Goal: Download file/media

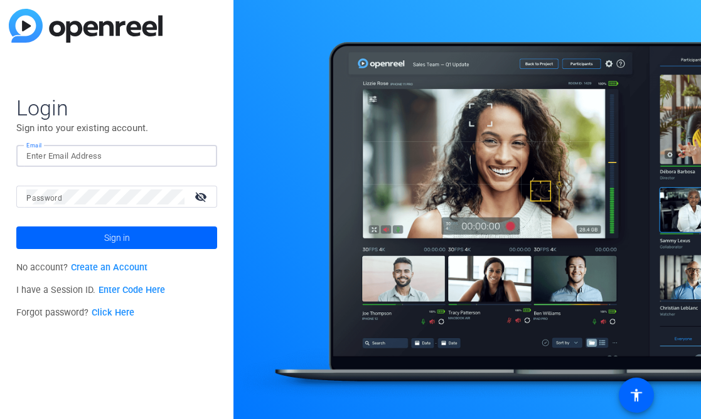
click at [99, 153] on input "Email" at bounding box center [116, 156] width 181 height 15
type input "d"
paste input "[EMAIL_ADDRESS][DOMAIN_NAME]"
type input "[EMAIL_ADDRESS][DOMAIN_NAME]"
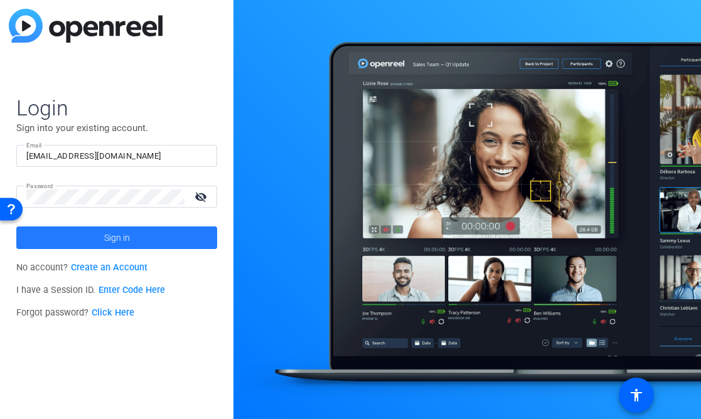
click at [116, 235] on span "Sign in" at bounding box center [117, 237] width 26 height 31
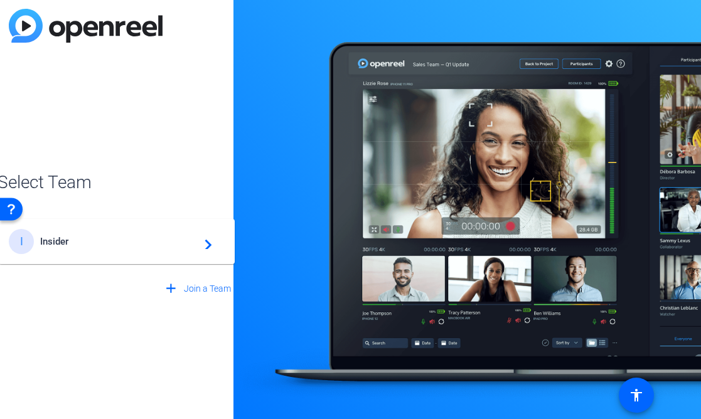
click at [116, 240] on span "Insider" at bounding box center [118, 241] width 157 height 11
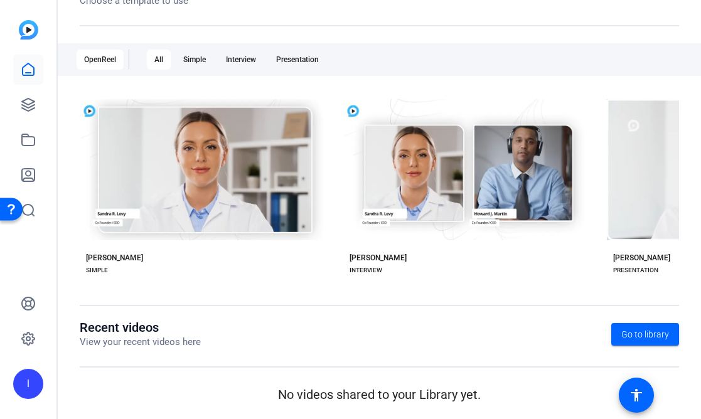
scroll to position [228, 0]
click at [29, 105] on icon at bounding box center [28, 104] width 15 height 15
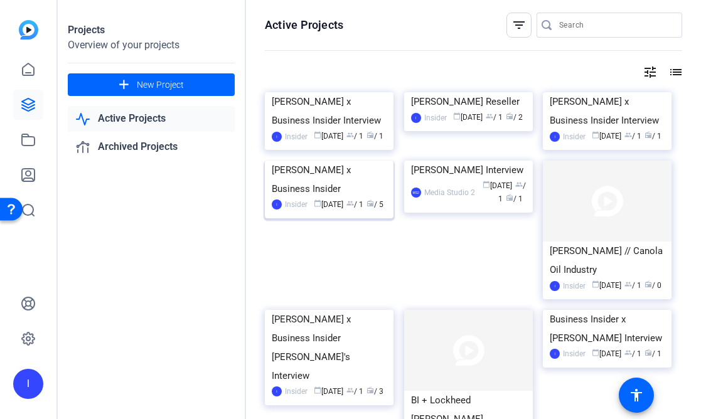
click at [337, 161] on img at bounding box center [329, 161] width 129 height 0
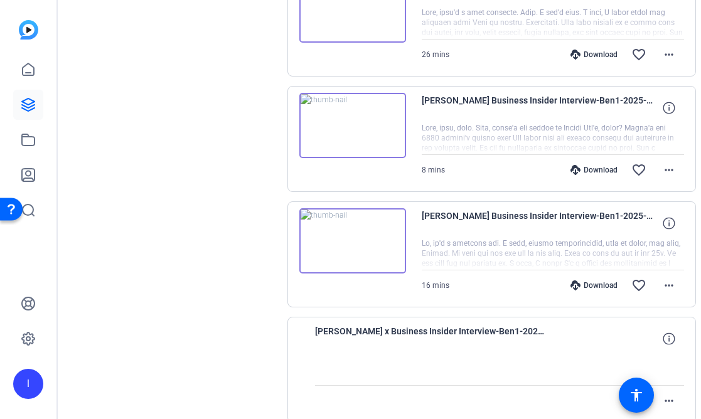
scroll to position [296, 0]
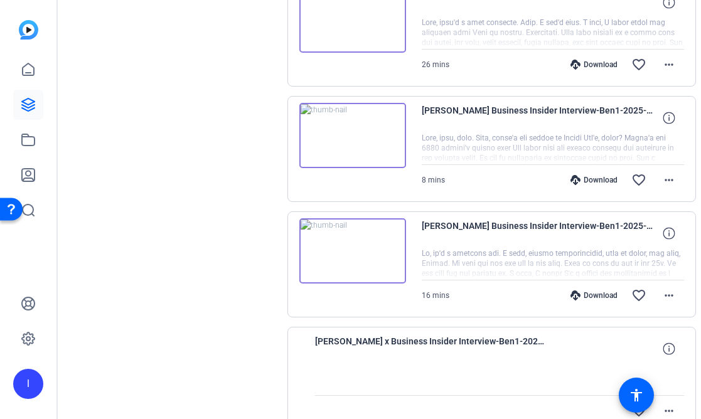
click at [362, 21] on img at bounding box center [352, 19] width 107 height 65
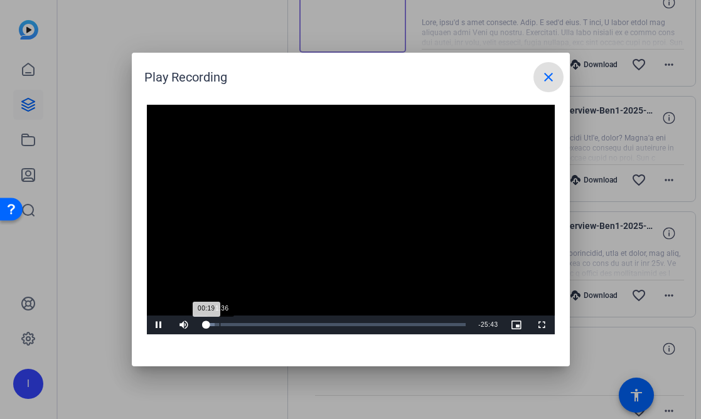
click at [219, 325] on div "Loaded : 4.30% 01:36 00:19" at bounding box center [334, 324] width 263 height 3
click at [550, 74] on mat-icon "close" at bounding box center [548, 77] width 15 height 15
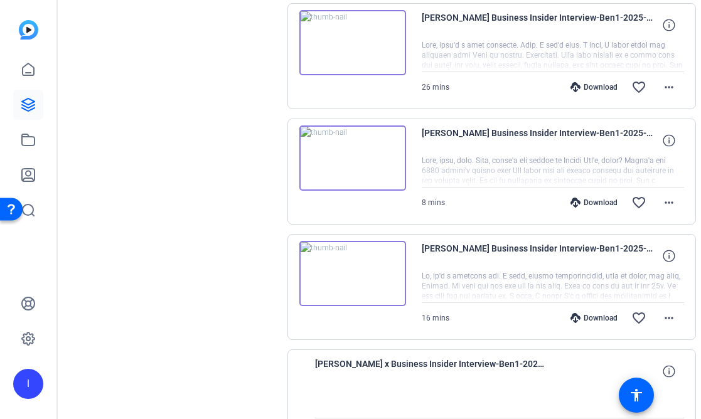
scroll to position [268, 0]
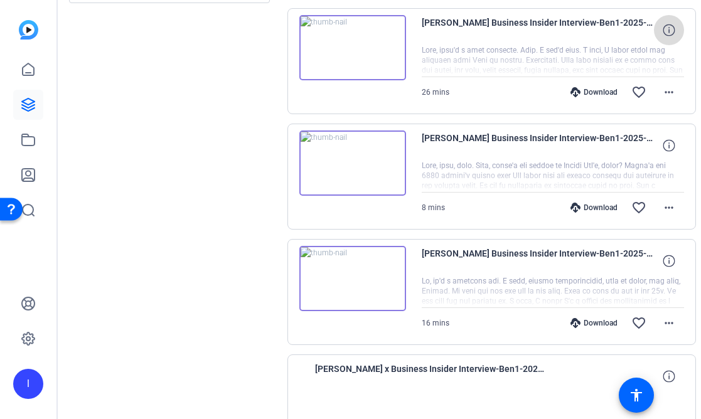
click at [663, 26] on icon at bounding box center [669, 30] width 12 height 12
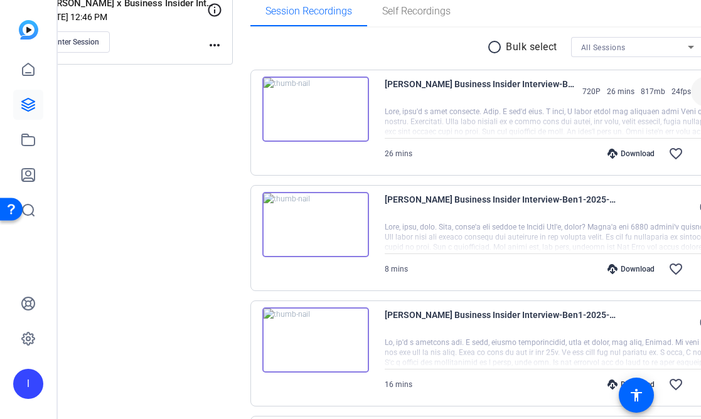
scroll to position [167, 0]
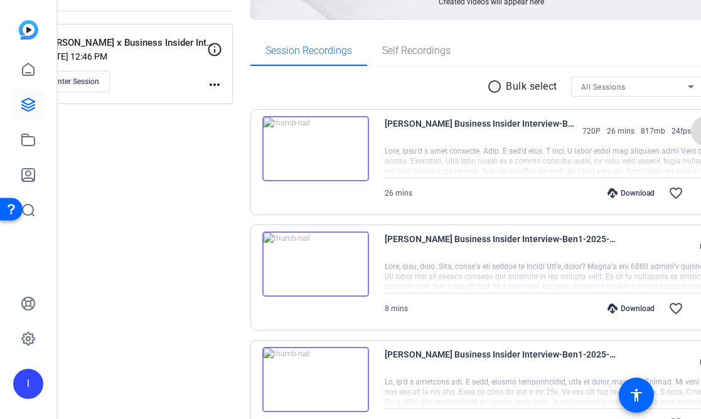
click at [698, 137] on mat-icon "close" at bounding box center [705, 132] width 15 height 16
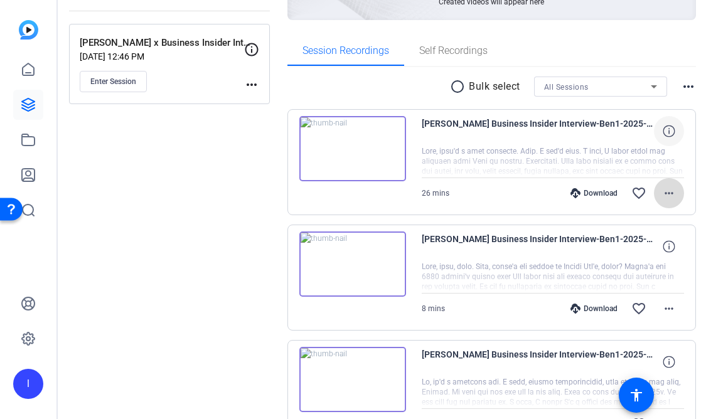
click at [661, 198] on mat-icon "more_horiz" at bounding box center [668, 193] width 15 height 15
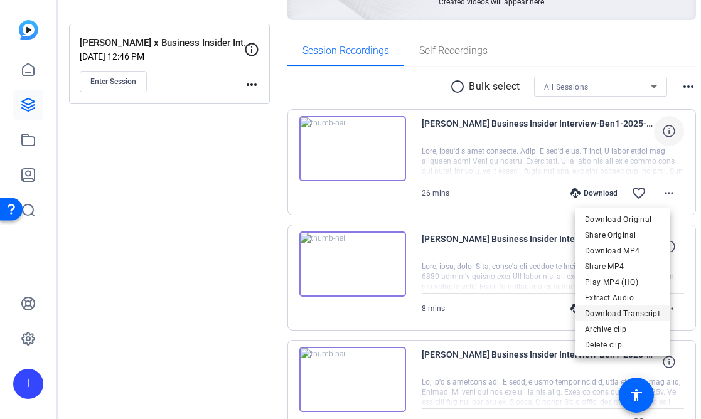
click at [619, 315] on span "Download Transcript" at bounding box center [622, 313] width 75 height 15
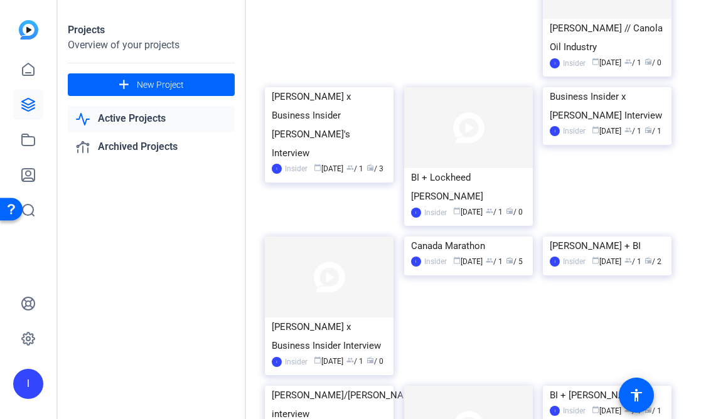
scroll to position [227, 0]
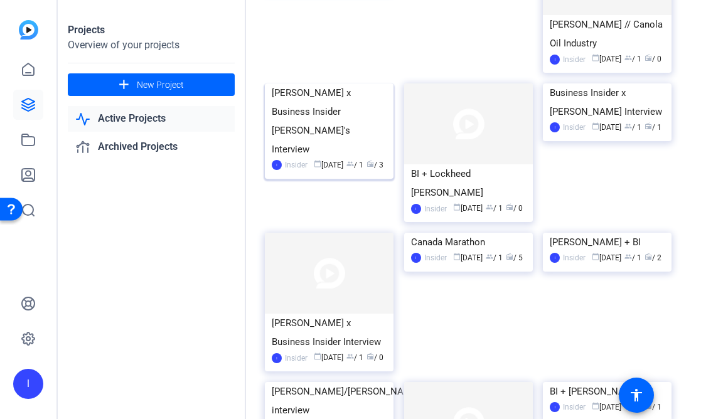
click at [343, 83] on img at bounding box center [329, 83] width 129 height 0
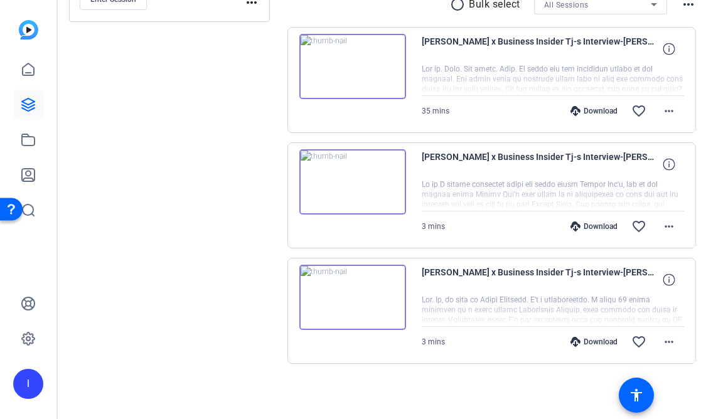
scroll to position [250, 0]
click at [661, 112] on mat-icon "more_horiz" at bounding box center [668, 110] width 15 height 15
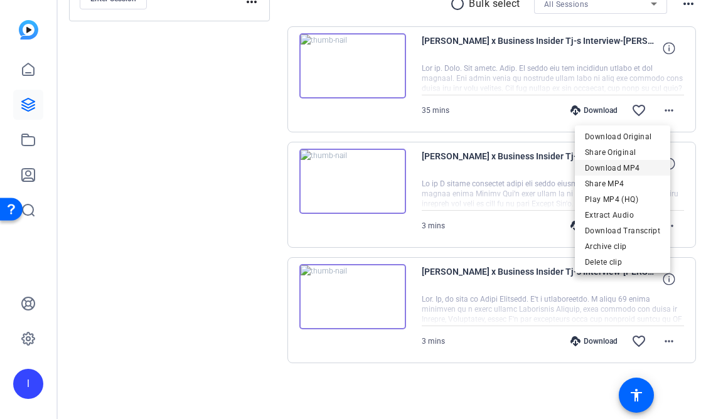
click at [645, 168] on span "Download MP4" at bounding box center [622, 168] width 75 height 15
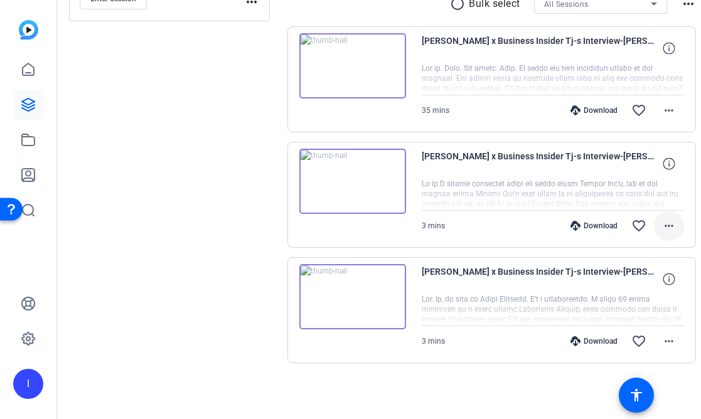
click at [661, 231] on mat-icon "more_horiz" at bounding box center [668, 225] width 15 height 15
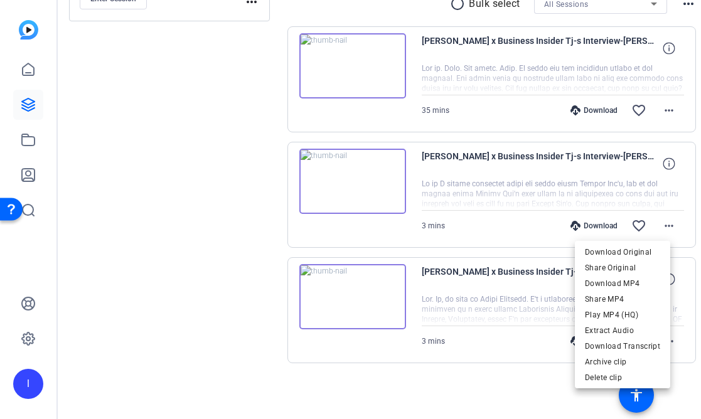
click at [275, 182] on div at bounding box center [350, 209] width 701 height 419
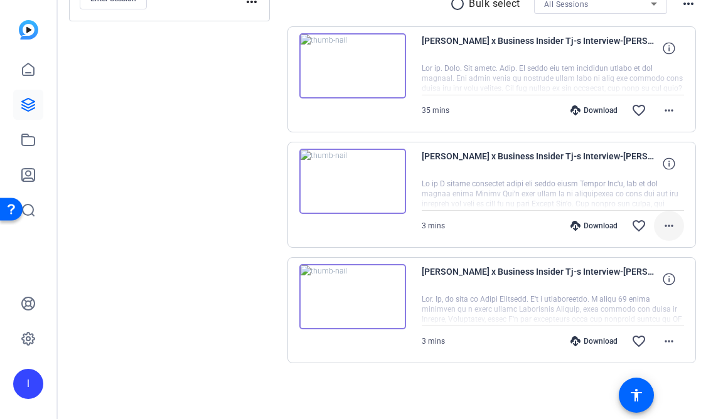
click at [664, 224] on span at bounding box center [669, 226] width 30 height 30
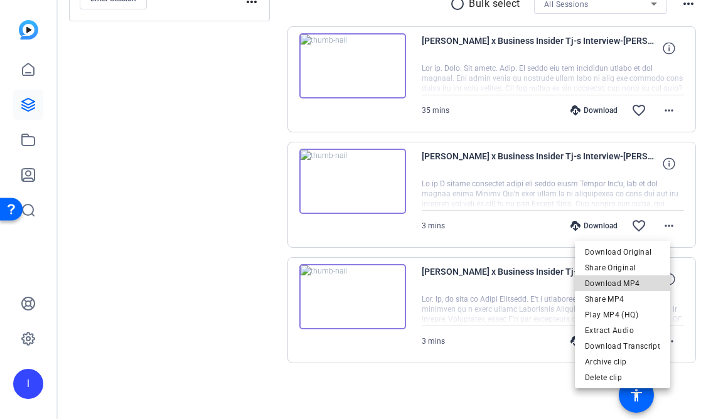
click at [649, 285] on span "Download MP4" at bounding box center [622, 283] width 75 height 15
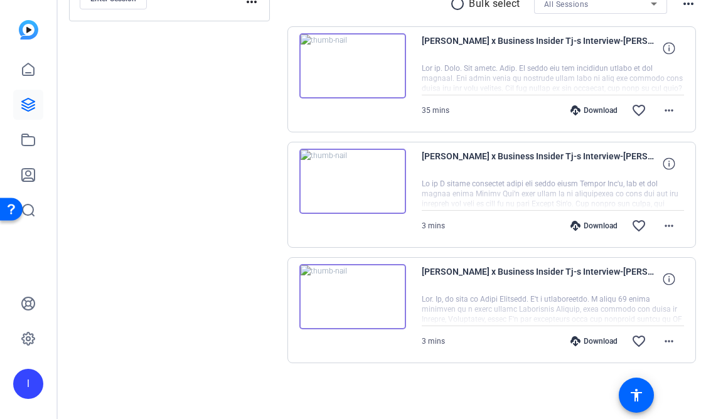
click at [422, 304] on div at bounding box center [553, 309] width 262 height 31
click at [664, 343] on span at bounding box center [669, 341] width 30 height 30
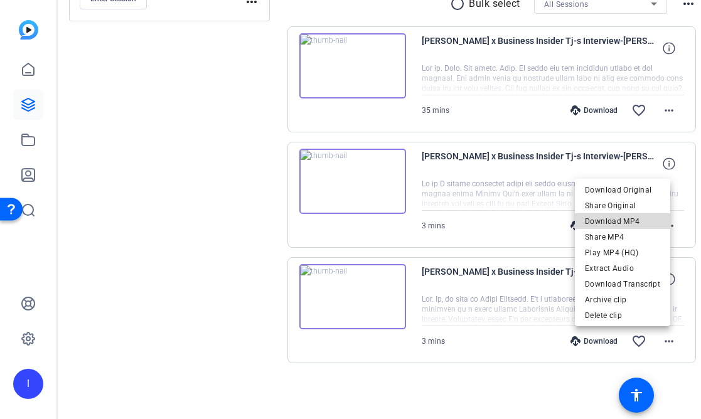
click at [635, 225] on span "Download MP4" at bounding box center [622, 221] width 75 height 15
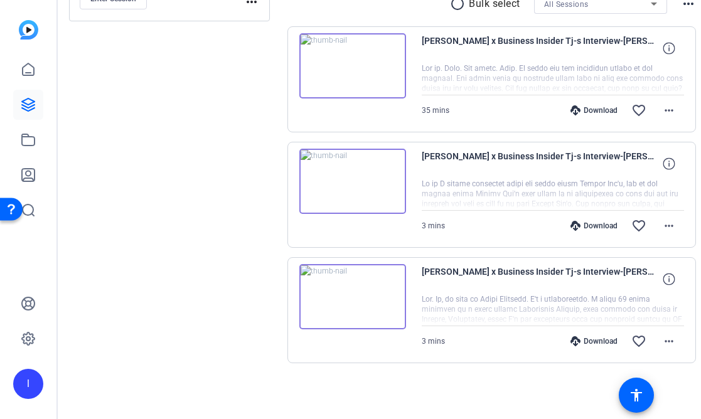
scroll to position [0, 0]
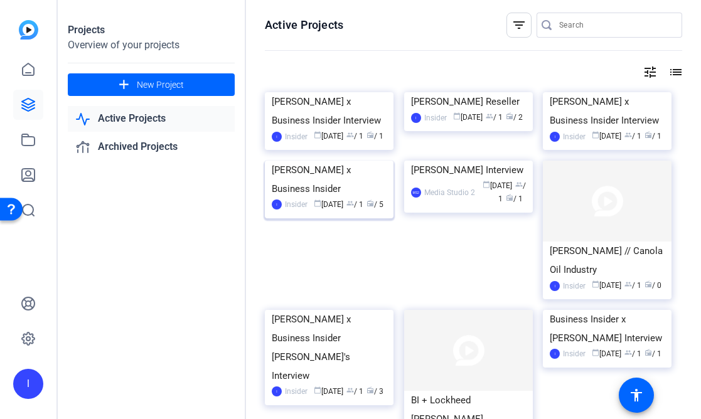
click at [338, 161] on img at bounding box center [329, 161] width 129 height 0
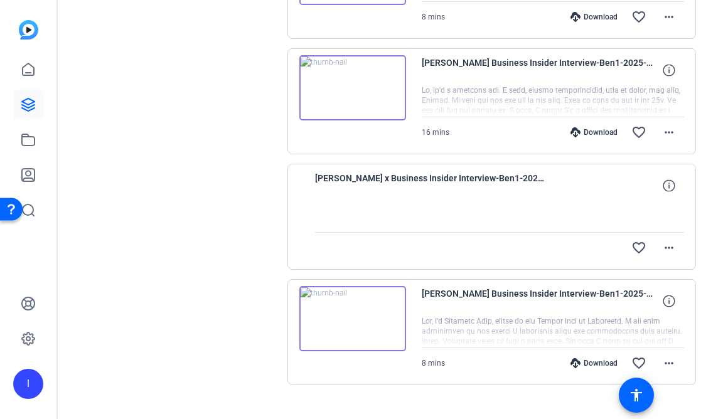
scroll to position [451, 0]
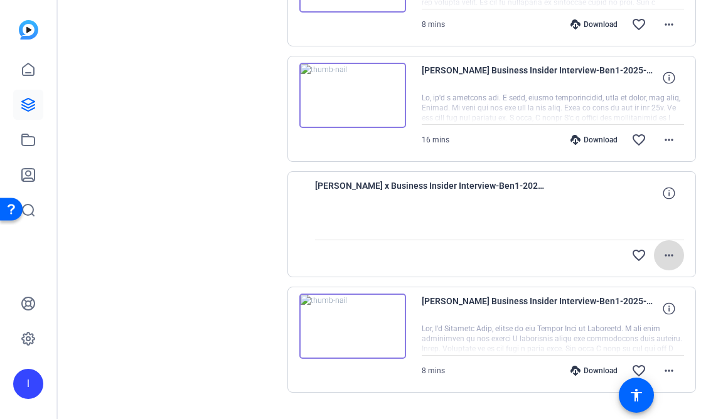
click at [661, 254] on mat-icon "more_horiz" at bounding box center [668, 255] width 15 height 15
click at [493, 140] on div at bounding box center [350, 209] width 701 height 419
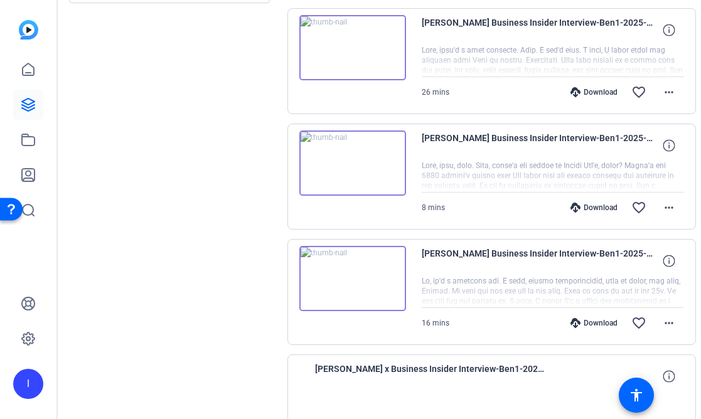
scroll to position [254, 0]
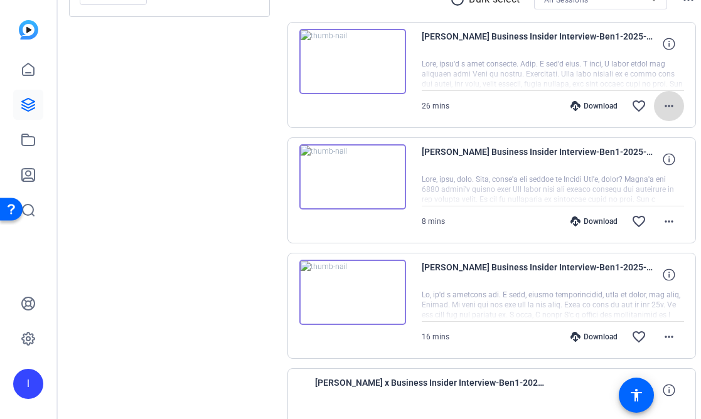
click at [663, 102] on span at bounding box center [669, 106] width 30 height 30
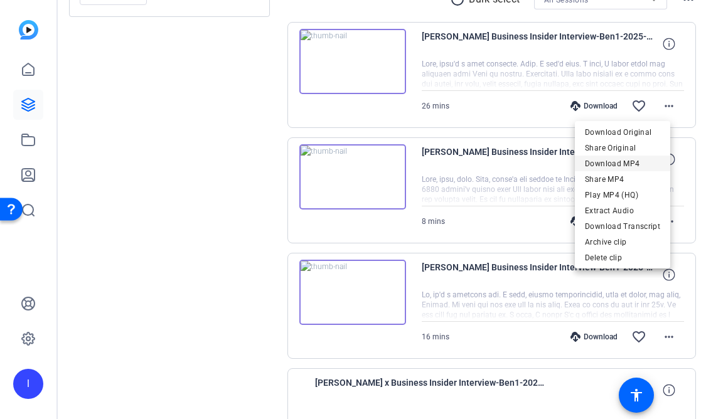
click at [639, 163] on span "Download MP4" at bounding box center [622, 163] width 75 height 15
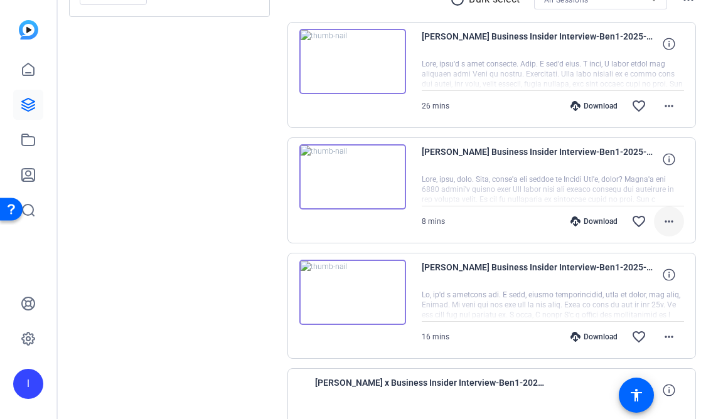
click at [661, 223] on mat-icon "more_horiz" at bounding box center [668, 221] width 15 height 15
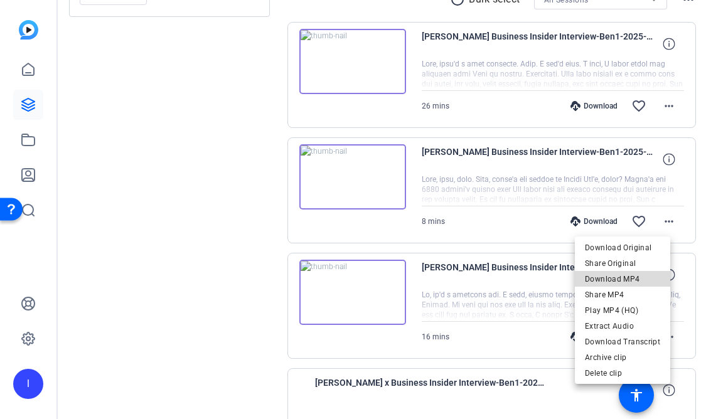
click at [636, 284] on span "Download MP4" at bounding box center [622, 279] width 75 height 15
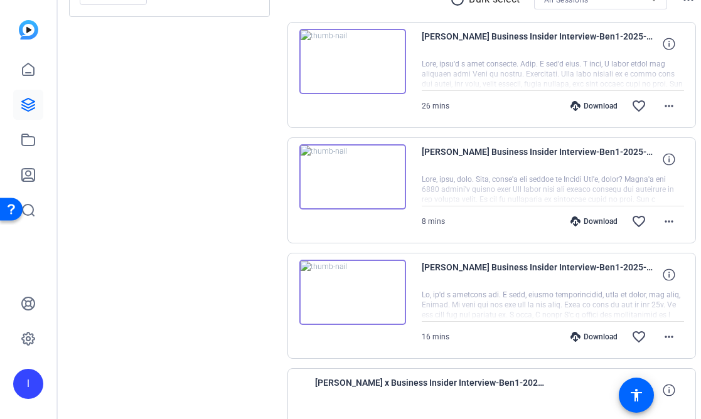
click at [422, 312] on div at bounding box center [553, 305] width 262 height 31
click at [661, 331] on mat-icon "more_horiz" at bounding box center [668, 336] width 15 height 15
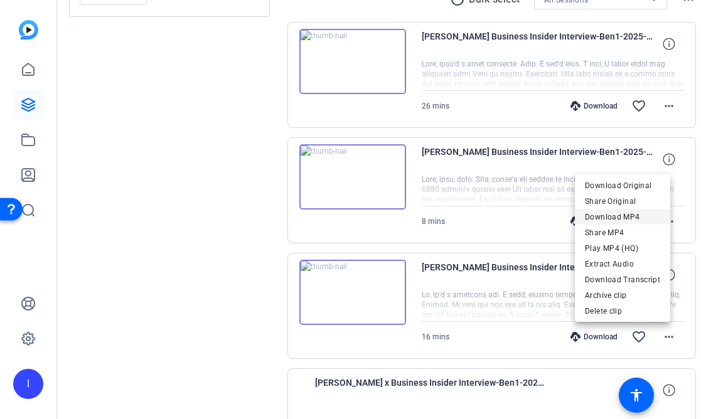
click at [639, 215] on span "Download MP4" at bounding box center [622, 217] width 75 height 15
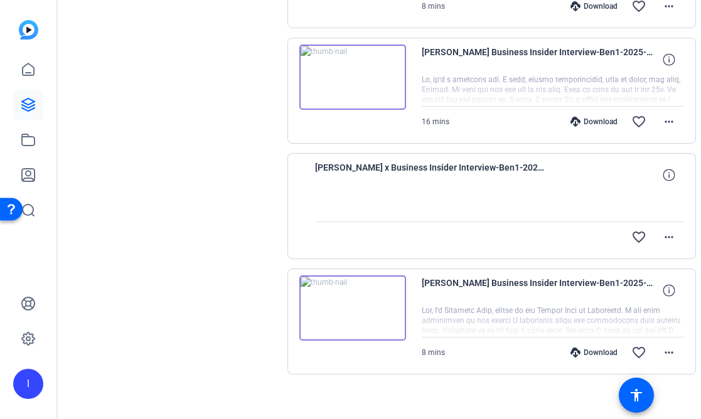
scroll to position [481, 0]
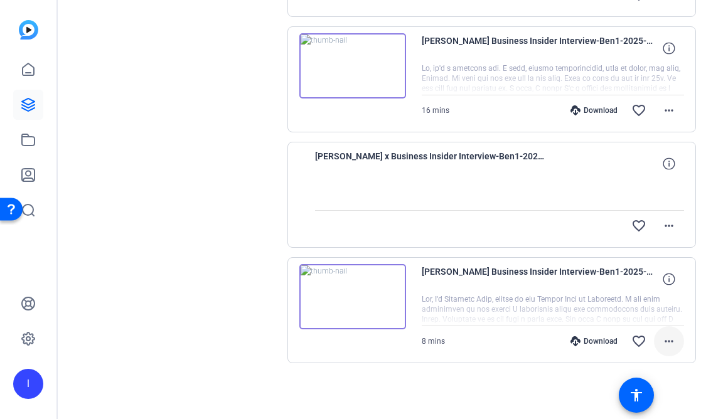
click at [661, 346] on mat-icon "more_horiz" at bounding box center [668, 341] width 15 height 15
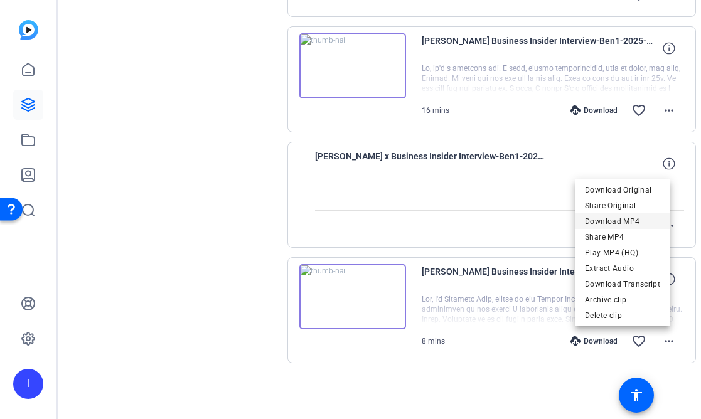
click at [634, 221] on span "Download MP4" at bounding box center [622, 221] width 75 height 15
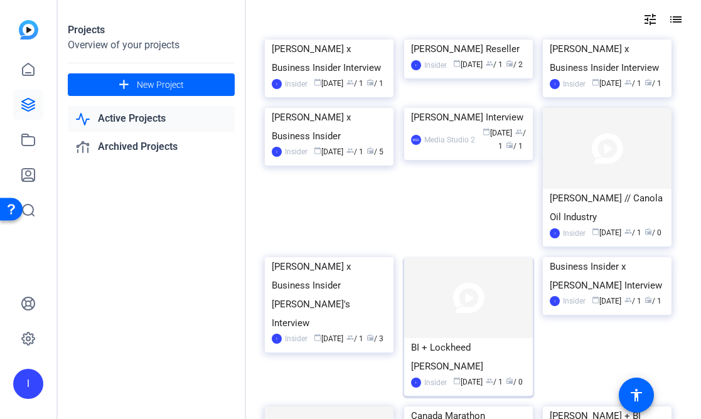
scroll to position [52, 0]
click at [602, 78] on div "[PERSON_NAME] x Business Insider Interview" at bounding box center [607, 59] width 115 height 38
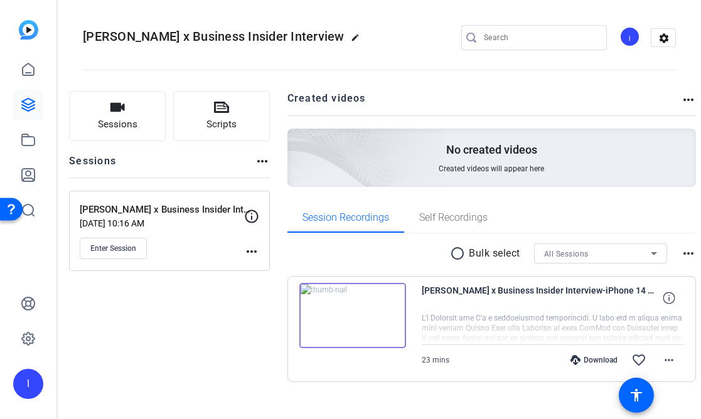
scroll to position [19, 0]
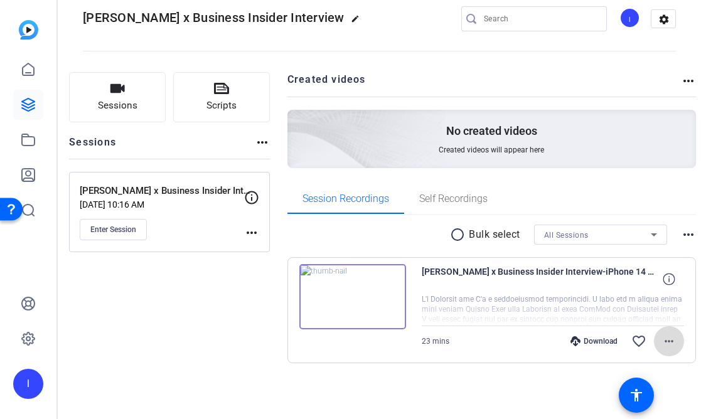
click at [661, 336] on mat-icon "more_horiz" at bounding box center [668, 341] width 15 height 15
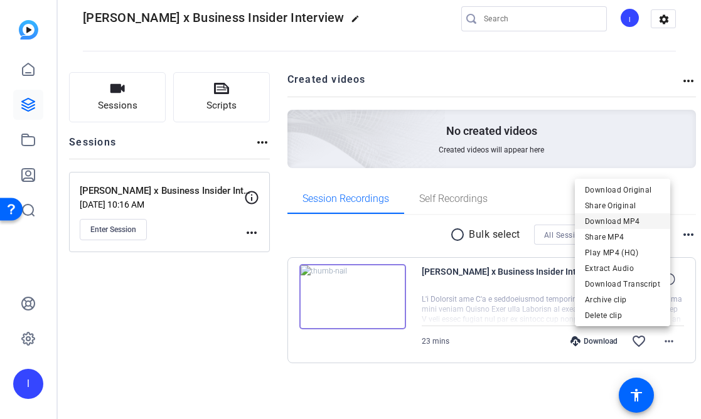
click at [634, 223] on span "Download MP4" at bounding box center [622, 221] width 75 height 15
